Goal: Task Accomplishment & Management: Manage account settings

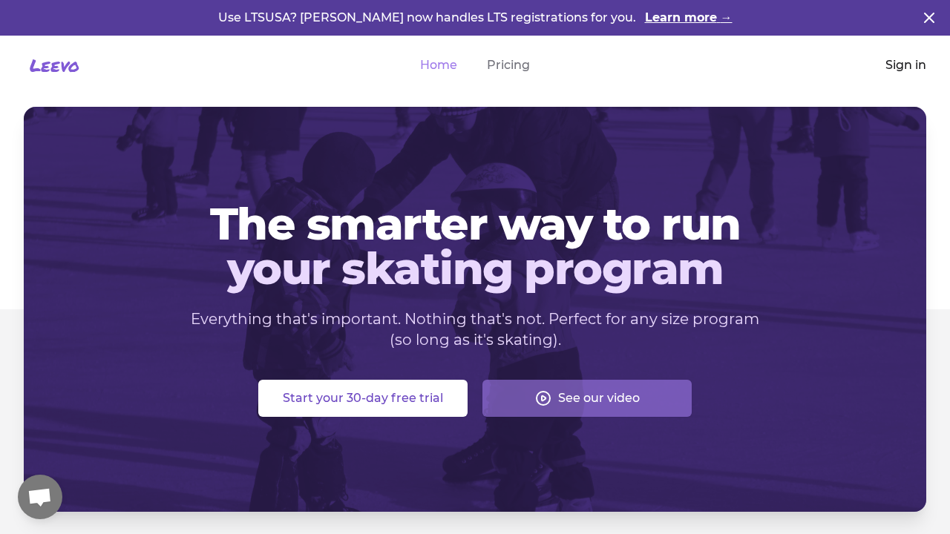
click at [898, 68] on link "Sign in" at bounding box center [905, 65] width 41 height 18
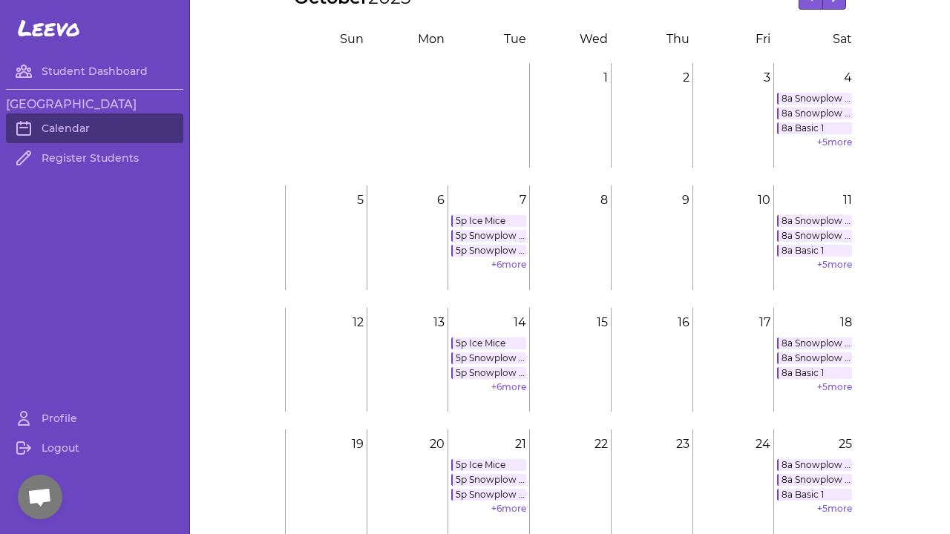
scroll to position [32, 0]
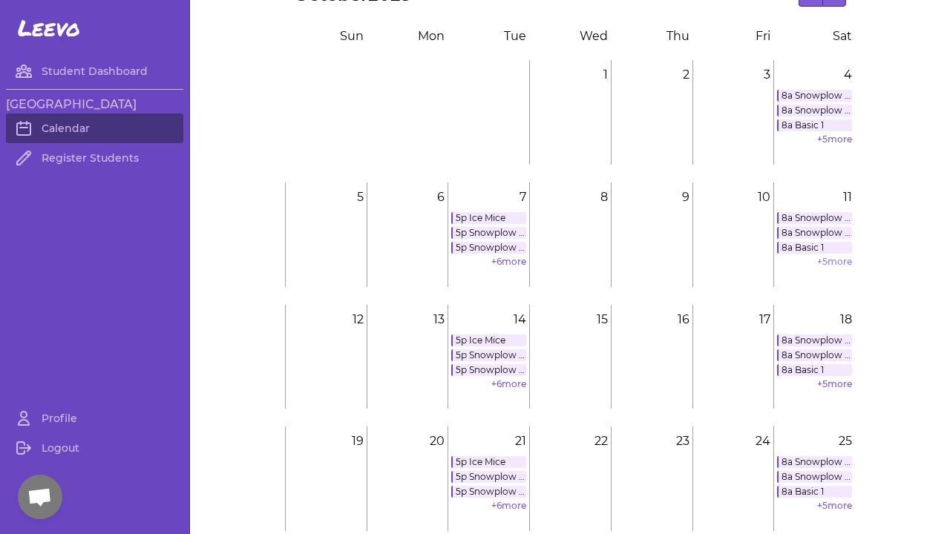
click at [837, 264] on link "+ 5 more" at bounding box center [834, 261] width 35 height 11
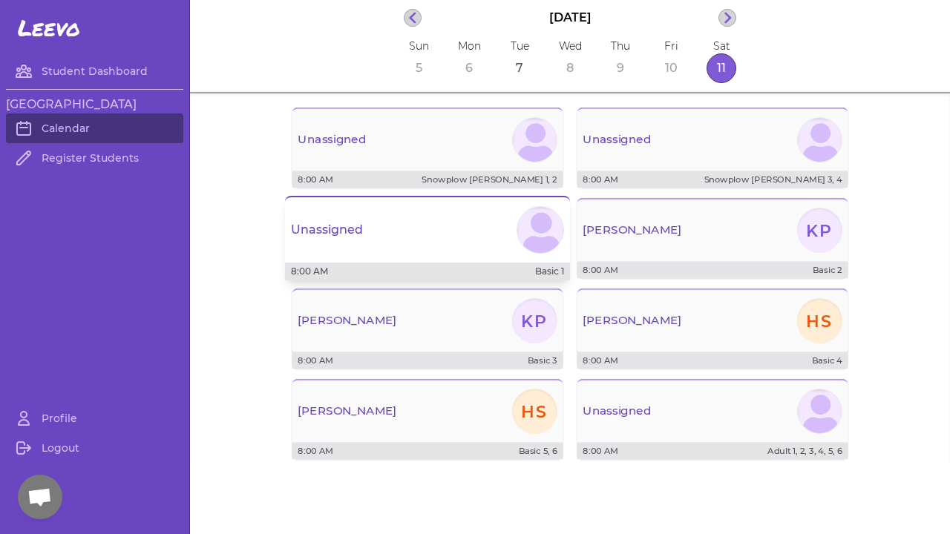
click at [502, 234] on div "Unassigned" at bounding box center [427, 229] width 285 height 53
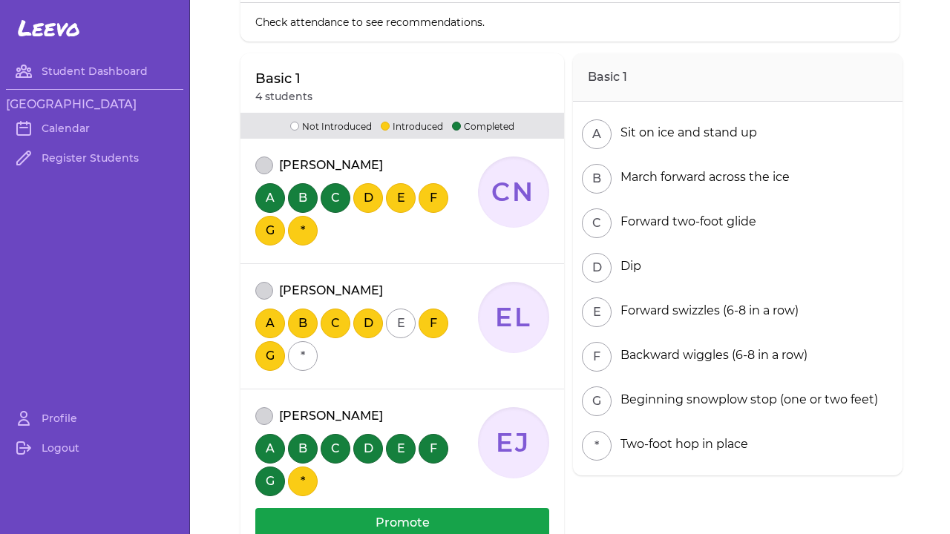
scroll to position [116, 0]
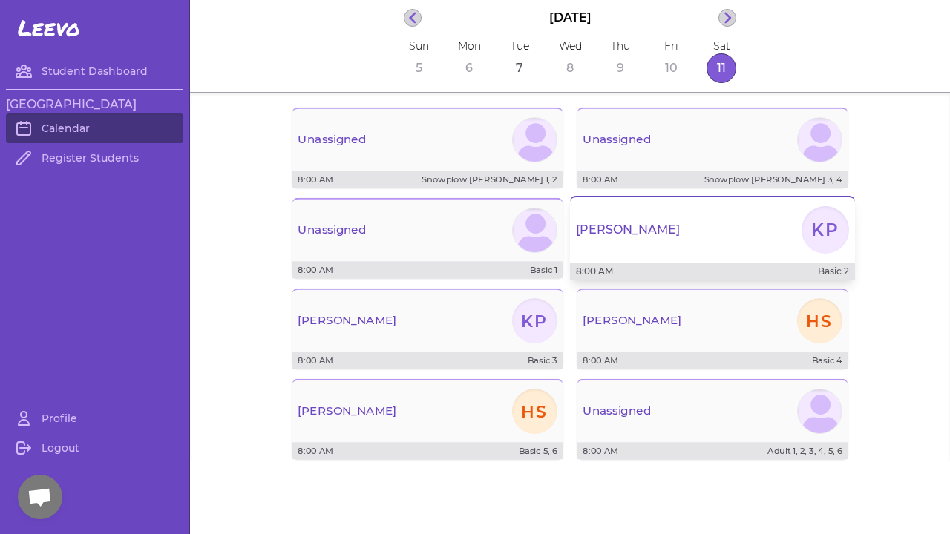
click at [658, 243] on div "[PERSON_NAME]" at bounding box center [712, 229] width 285 height 53
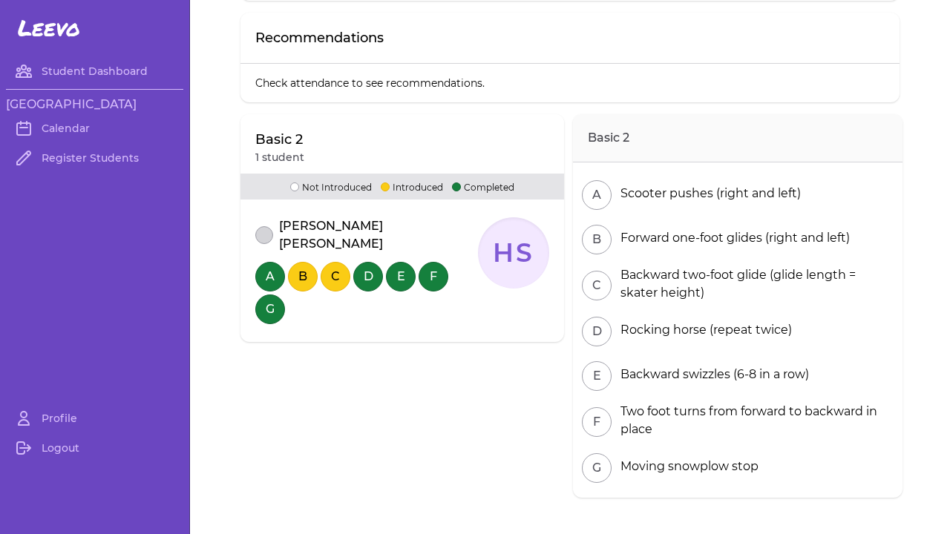
scroll to position [100, 0]
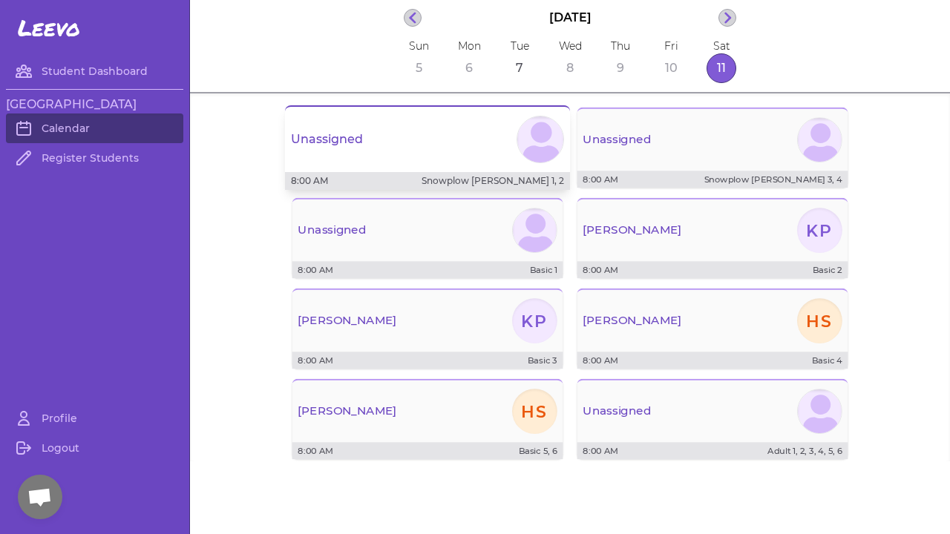
click at [455, 147] on div "Unassigned" at bounding box center [427, 139] width 285 height 53
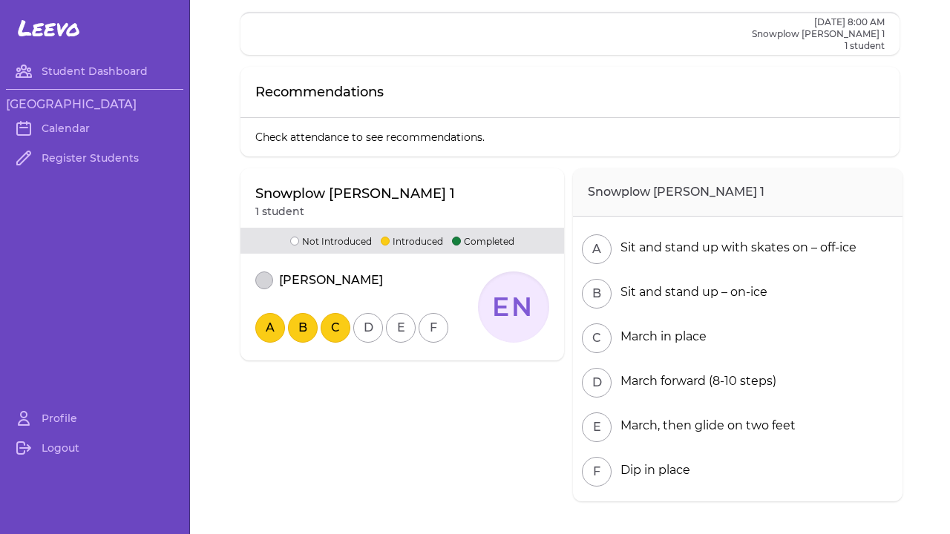
click at [306, 328] on button "B" at bounding box center [303, 328] width 30 height 30
click at [266, 334] on button "A" at bounding box center [270, 328] width 30 height 30
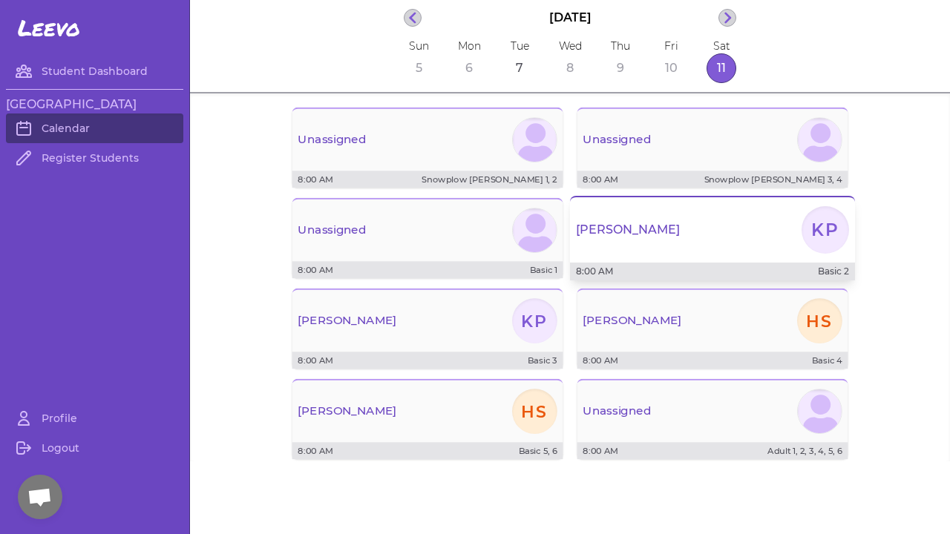
click at [663, 238] on div "[PERSON_NAME]" at bounding box center [712, 229] width 285 height 53
